Goal: Task Accomplishment & Management: Manage account settings

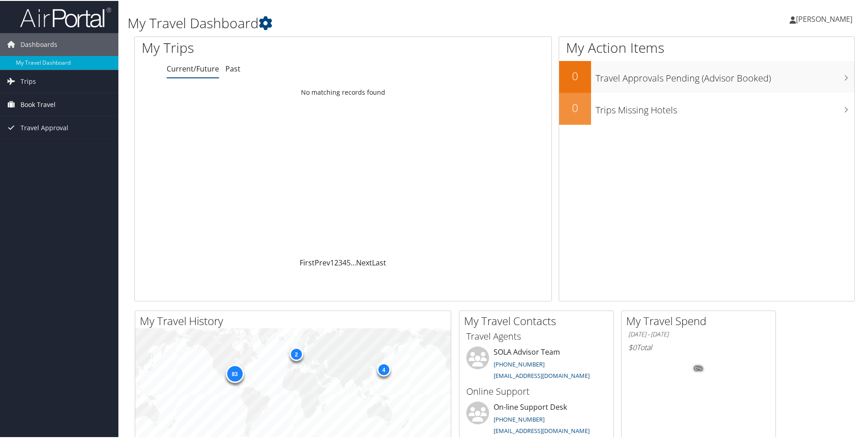
click at [34, 107] on span "Book Travel" at bounding box center [37, 103] width 35 height 23
click at [30, 78] on span "Trips" at bounding box center [27, 80] width 15 height 23
click at [55, 197] on span "Travel Approval" at bounding box center [44, 195] width 48 height 23
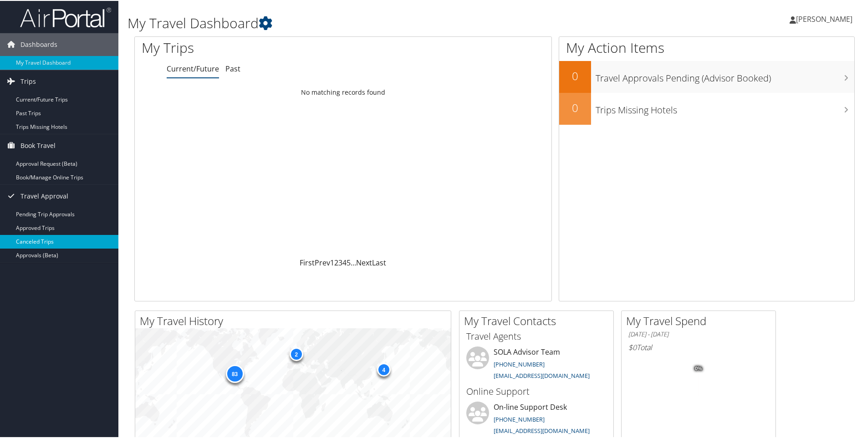
click at [36, 237] on link "Canceled Trips" at bounding box center [59, 241] width 118 height 14
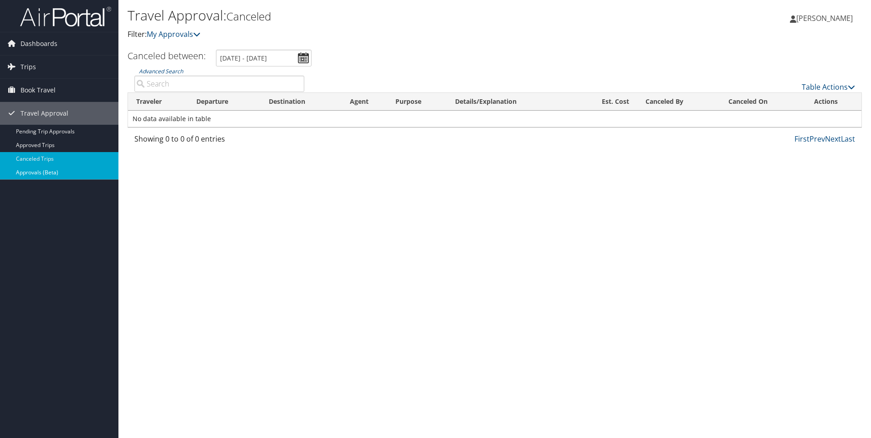
click at [25, 176] on link "Approvals (Beta)" at bounding box center [59, 173] width 118 height 14
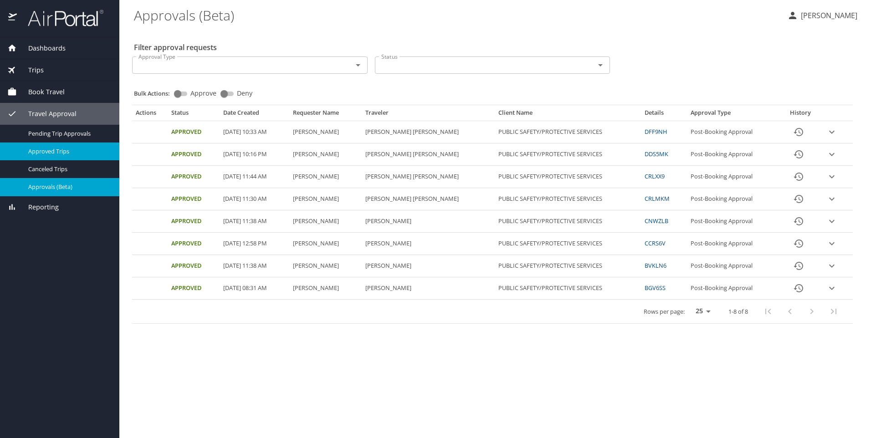
click at [61, 153] on span "Approved Trips" at bounding box center [68, 151] width 80 height 9
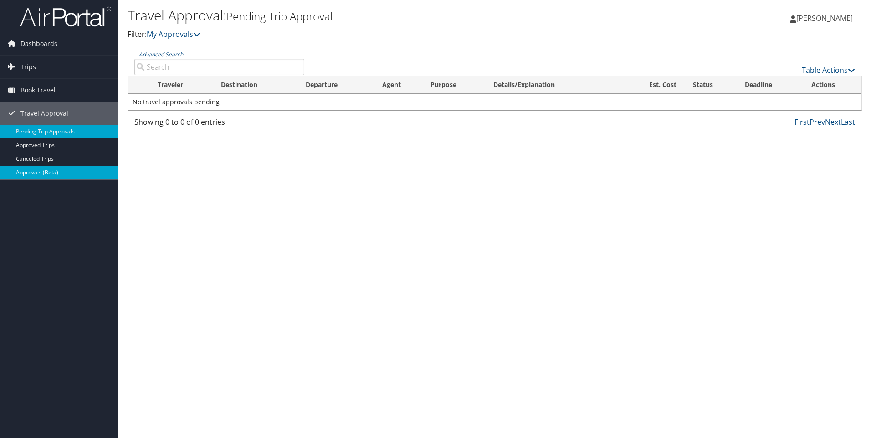
click at [26, 172] on link "Approvals (Beta)" at bounding box center [59, 173] width 118 height 14
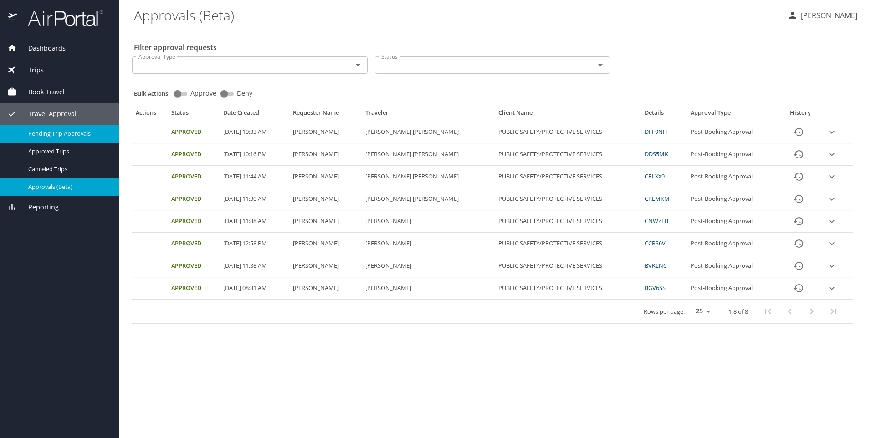
click at [45, 133] on span "Pending Trip Approvals" at bounding box center [68, 133] width 80 height 9
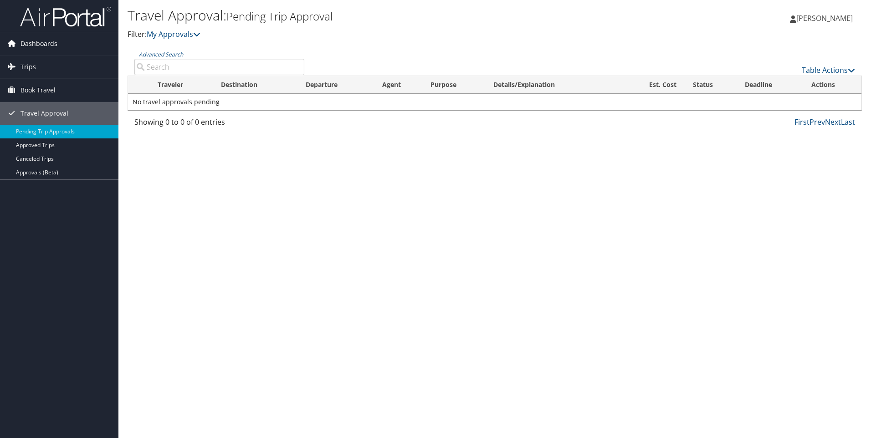
click at [34, 45] on span "Dashboards" at bounding box center [38, 43] width 37 height 23
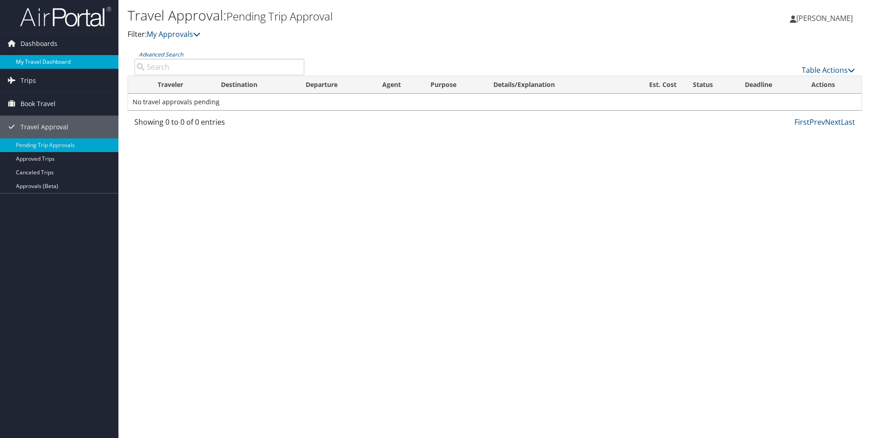
click at [29, 57] on link "My Travel Dashboard" at bounding box center [59, 62] width 118 height 14
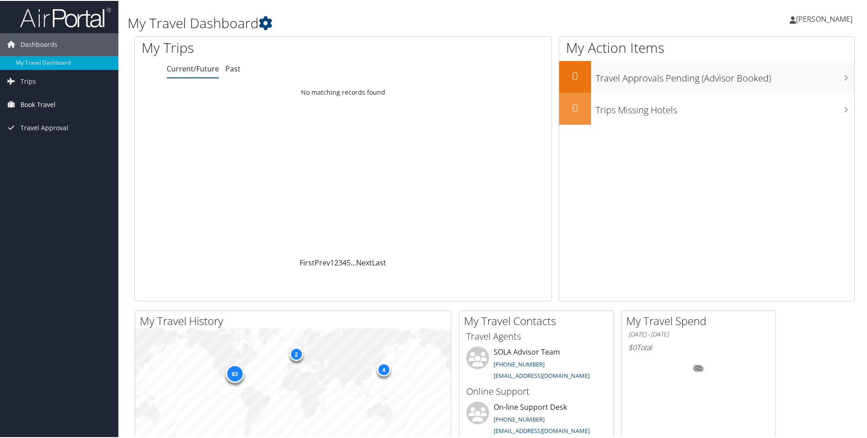
click at [35, 101] on span "Book Travel" at bounding box center [37, 103] width 35 height 23
click at [51, 137] on link "Book/Manage Online Trips" at bounding box center [59, 136] width 118 height 14
